Goal: Download file/media

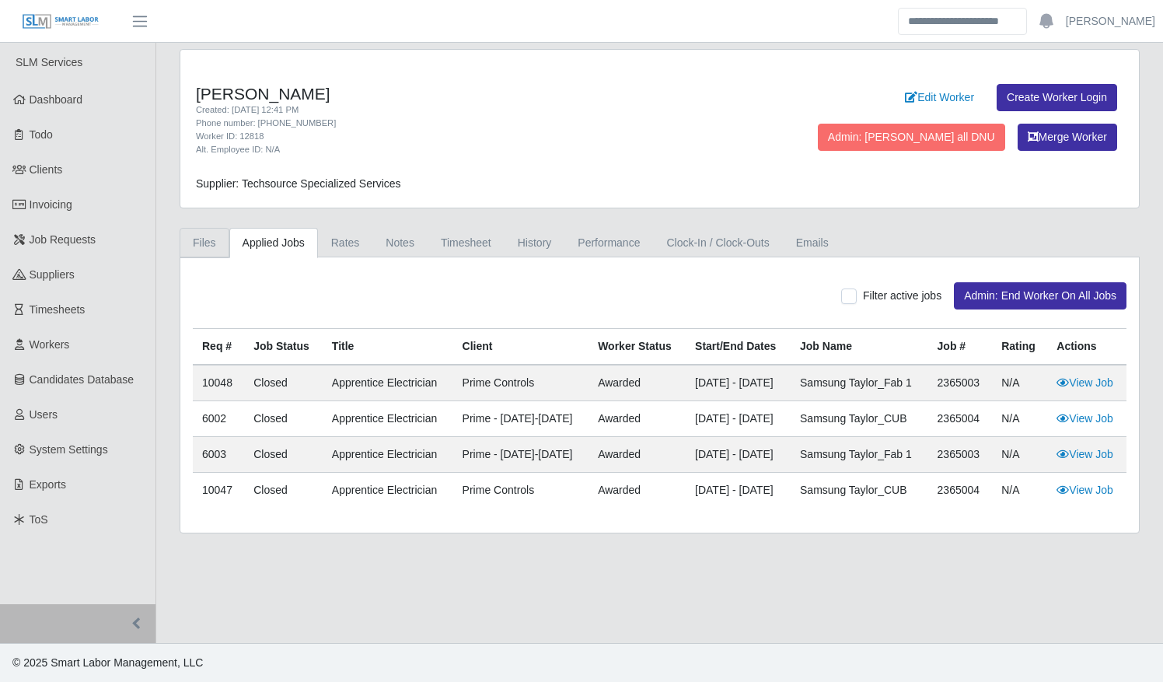
click at [204, 233] on link "Files" at bounding box center [205, 243] width 50 height 30
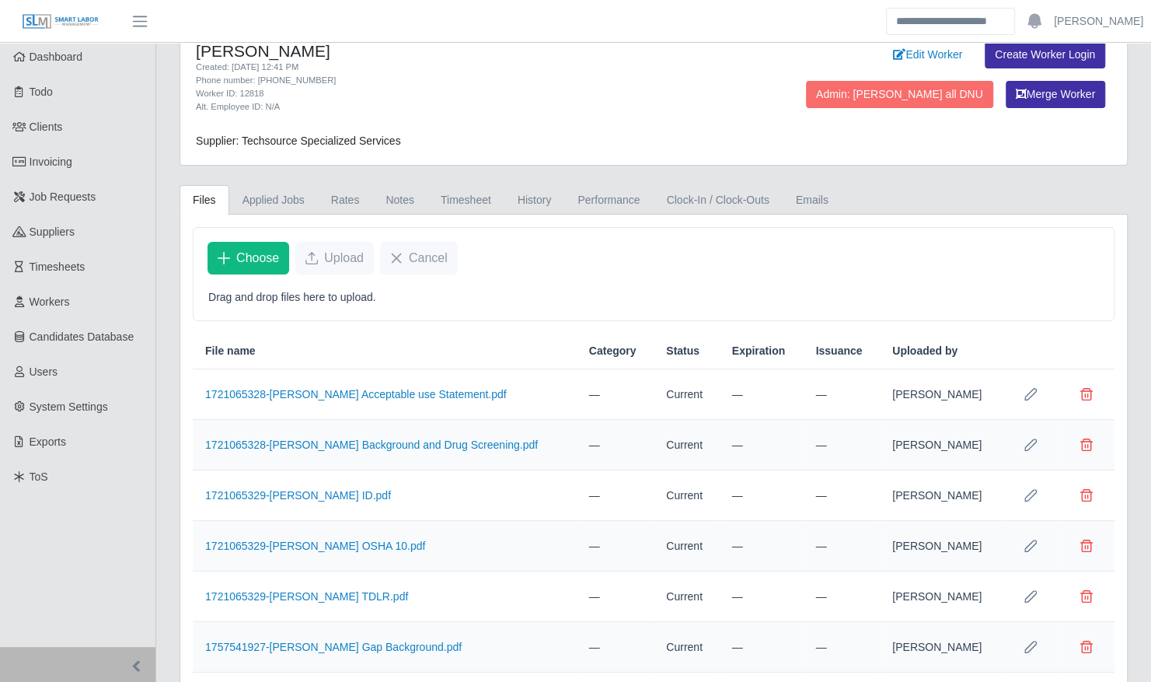
scroll to position [79, 0]
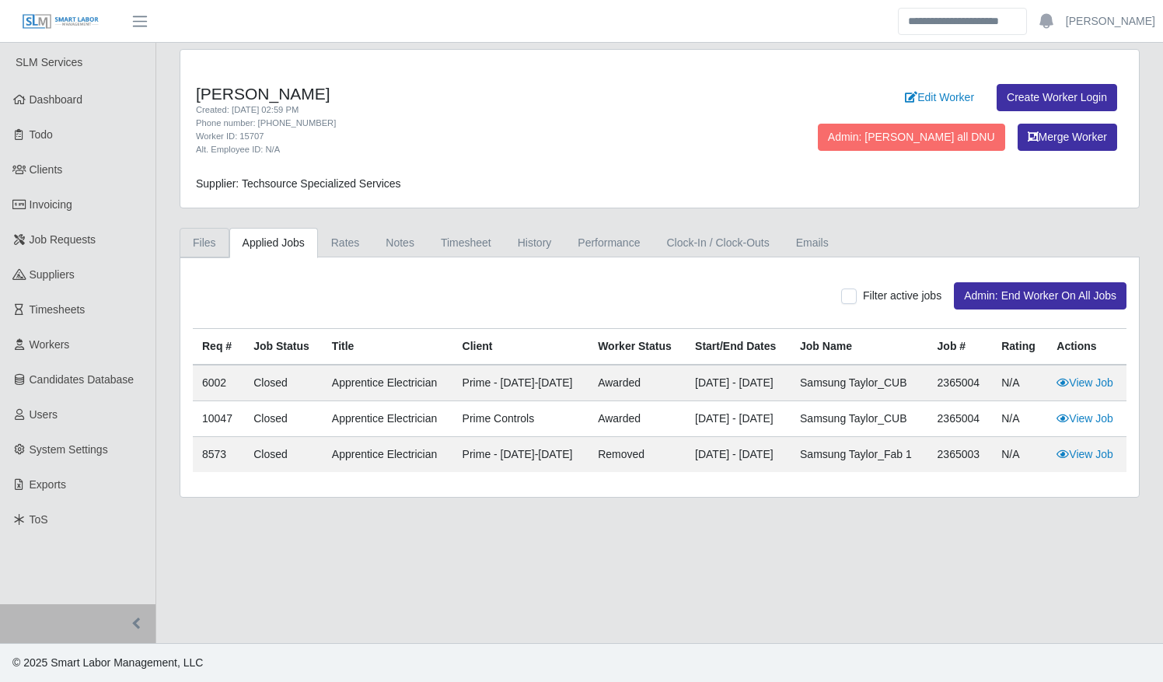
click at [213, 236] on link "Files" at bounding box center [205, 243] width 50 height 30
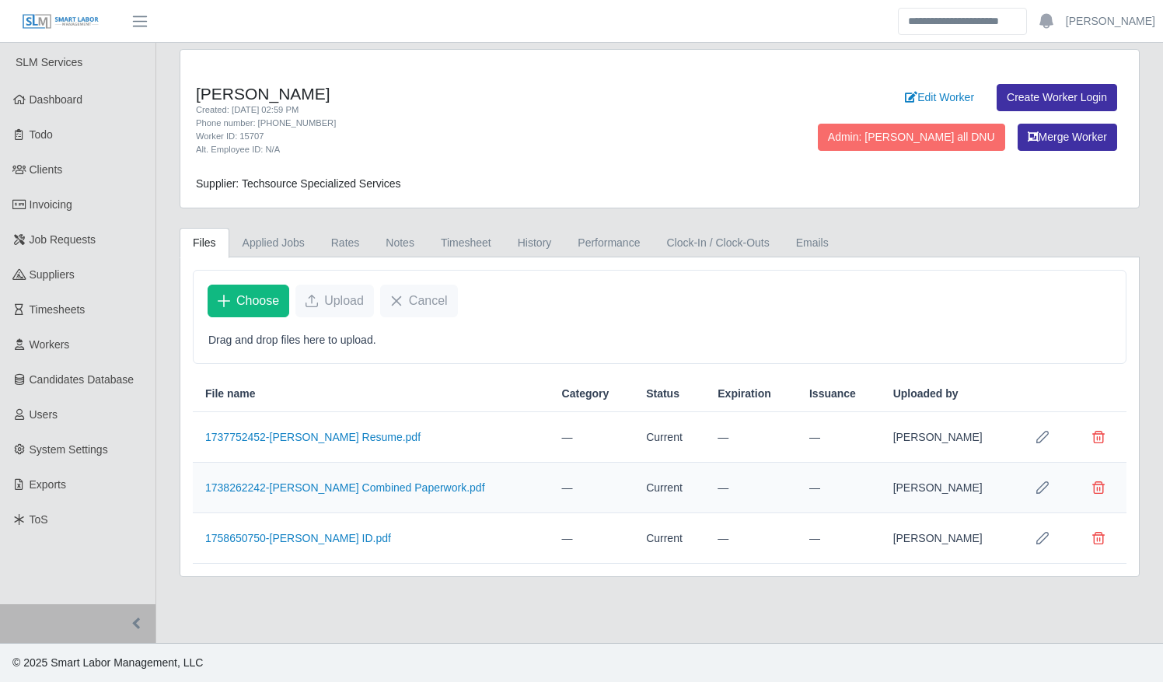
click at [335, 541] on td "1758650750-Jesus Chirinos ID.pdf" at bounding box center [371, 538] width 357 height 51
click at [337, 532] on link "1758650750-Jesus Chirinos ID.pdf" at bounding box center [298, 538] width 186 height 12
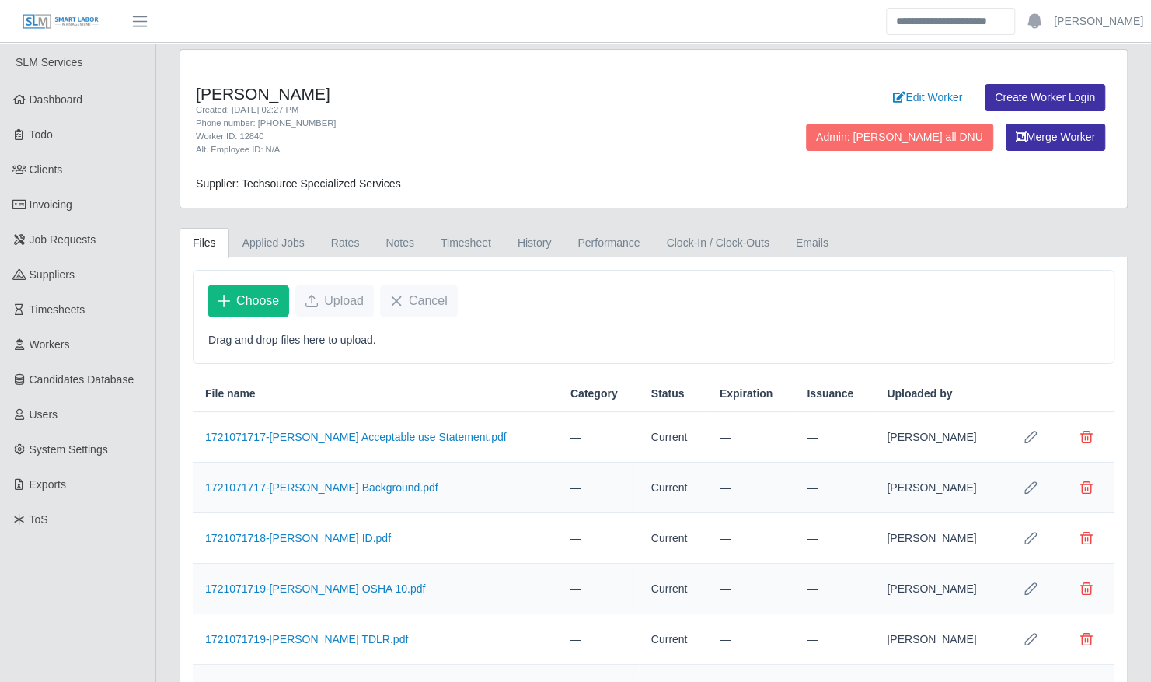
scroll to position [129, 0]
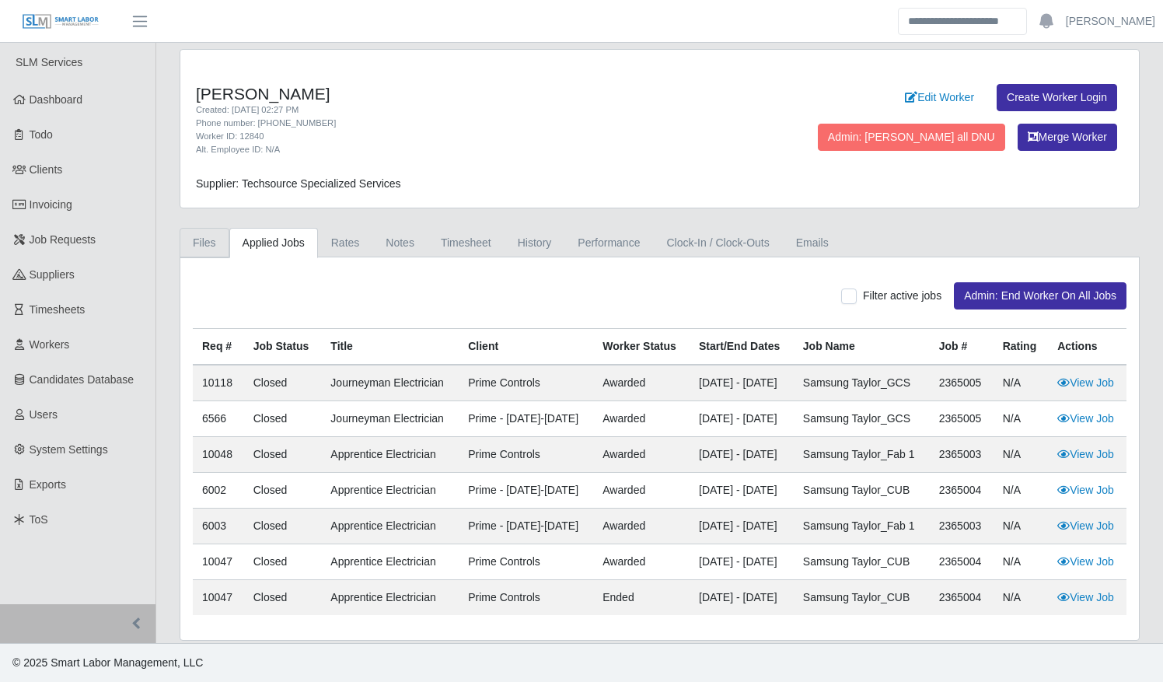
click at [211, 232] on link "Files" at bounding box center [205, 243] width 50 height 30
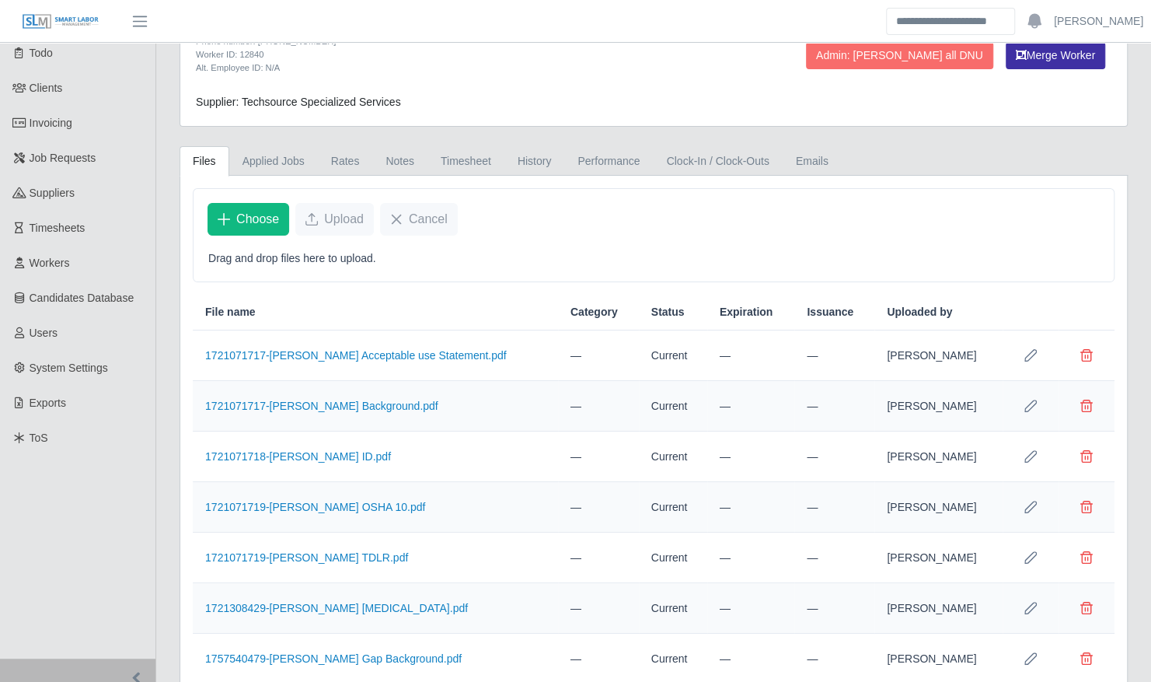
scroll to position [129, 0]
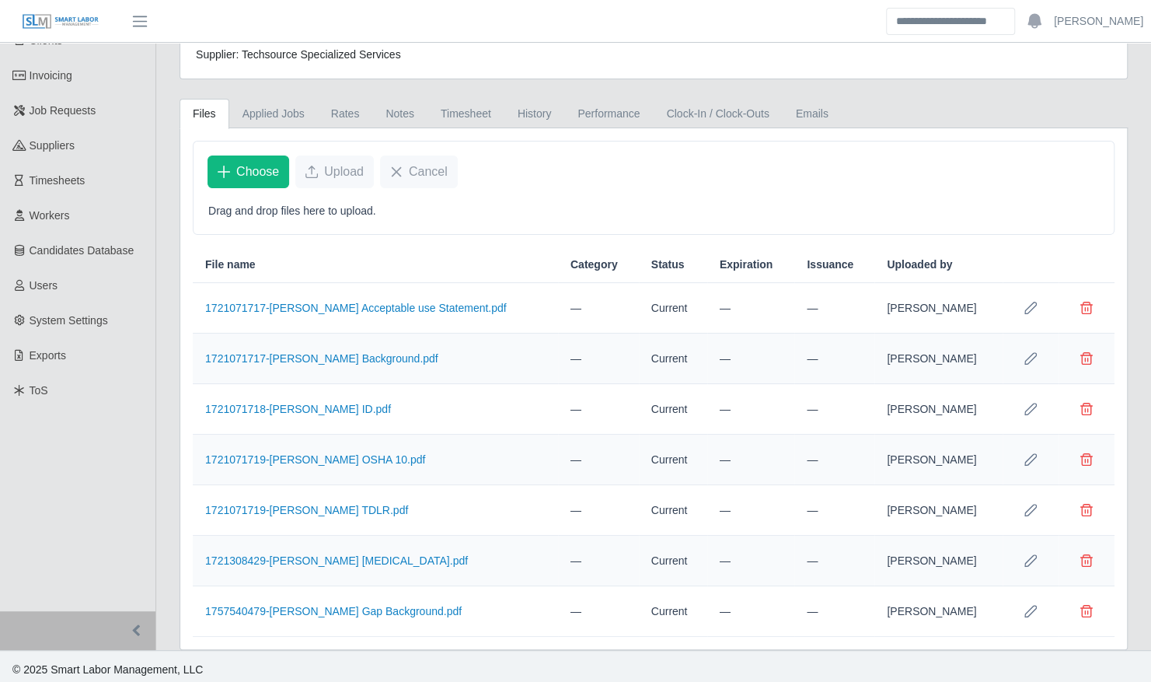
click at [305, 393] on td "1721071718-[PERSON_NAME] ID.pdf" at bounding box center [375, 409] width 365 height 51
click at [297, 404] on link "1721071718-Jhonny Rangel ID.pdf" at bounding box center [298, 409] width 186 height 12
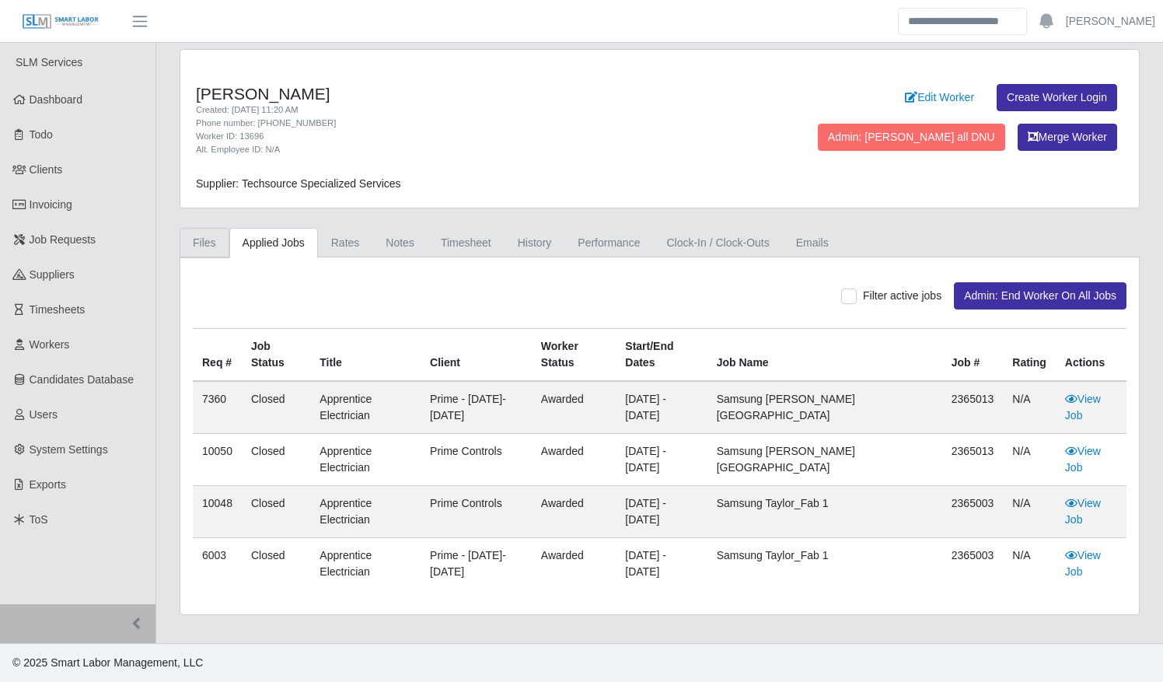
click at [211, 239] on link "Files" at bounding box center [205, 243] width 50 height 30
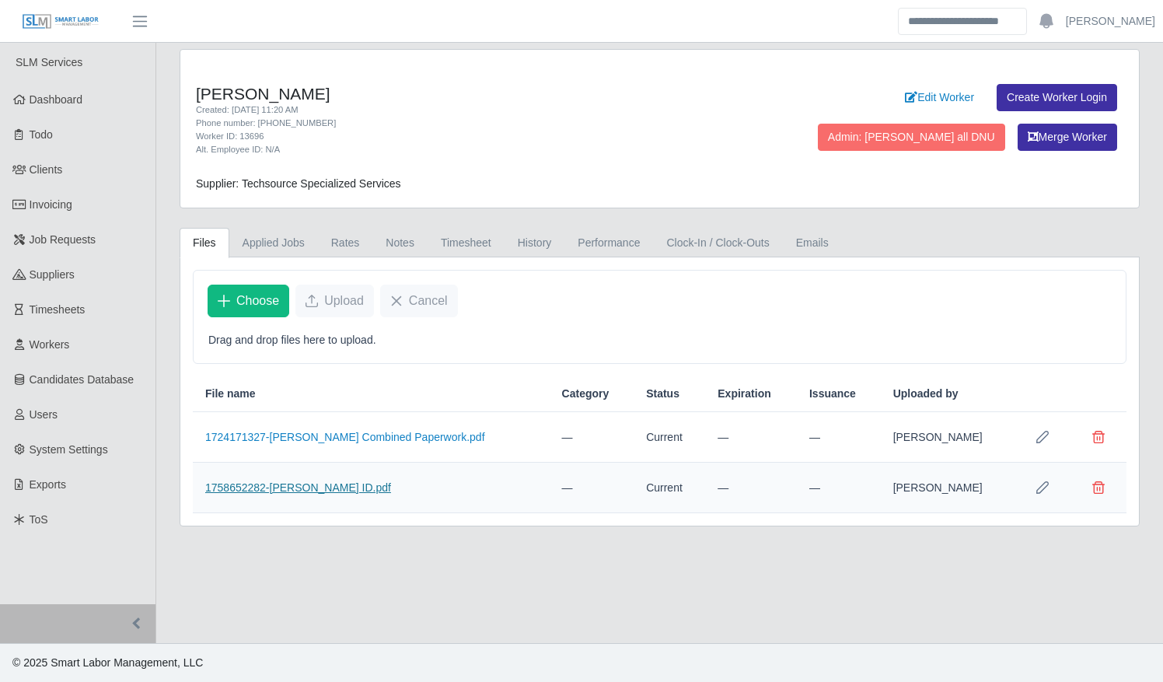
click at [300, 481] on link "1758652282-[PERSON_NAME] ID.pdf" at bounding box center [298, 487] width 186 height 12
